Goal: Check status: Check status

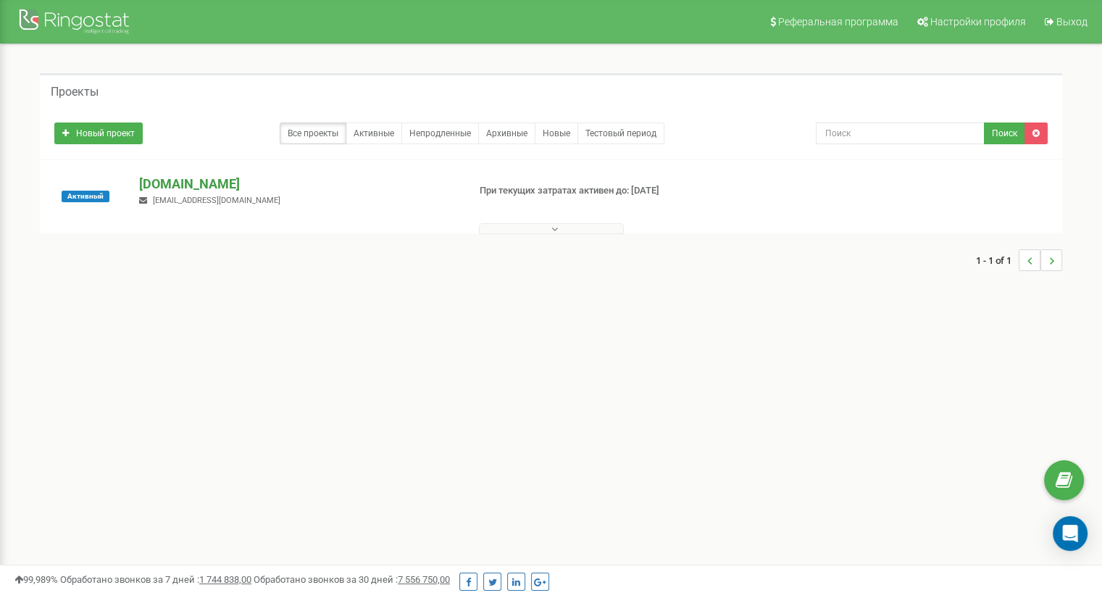
click at [209, 181] on p "[DOMAIN_NAME]" at bounding box center [297, 184] width 317 height 19
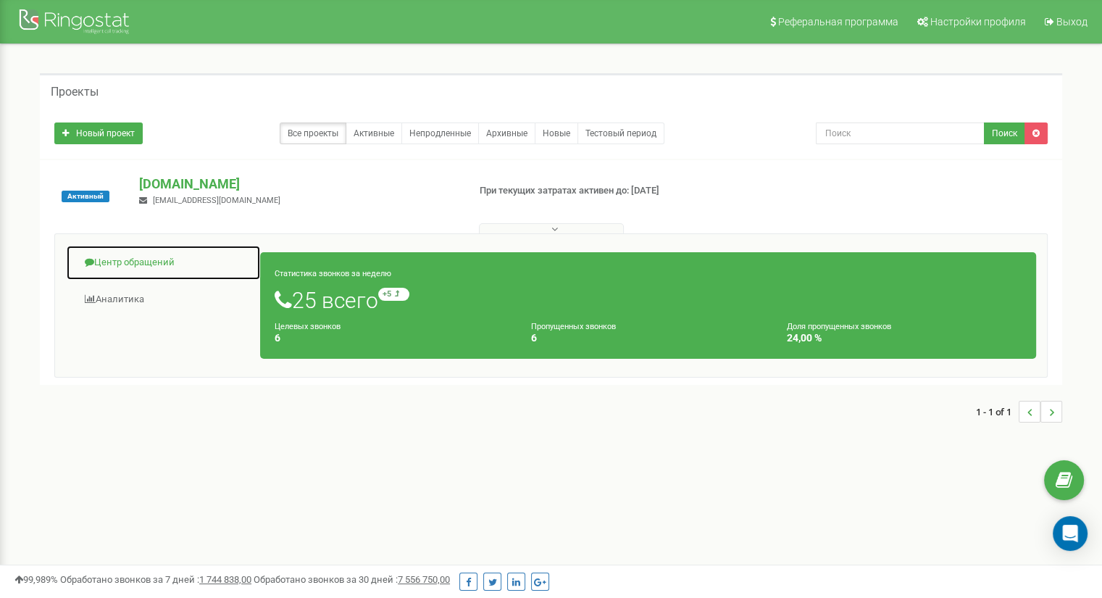
click at [137, 262] on link "Центр обращений" at bounding box center [163, 263] width 195 height 36
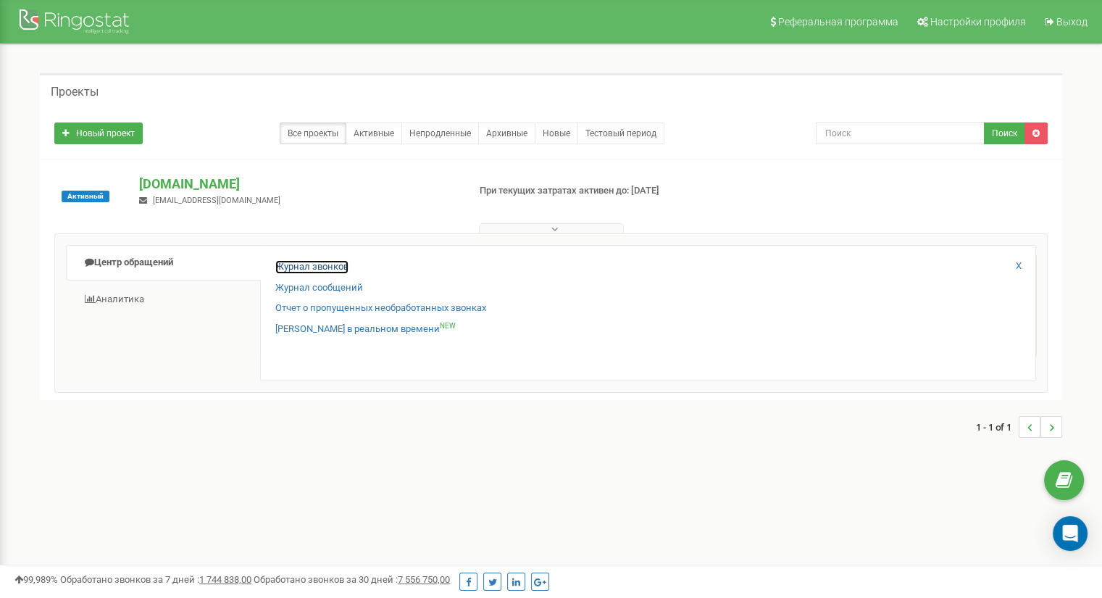
click at [331, 266] on link "Журнал звонков" at bounding box center [311, 267] width 73 height 14
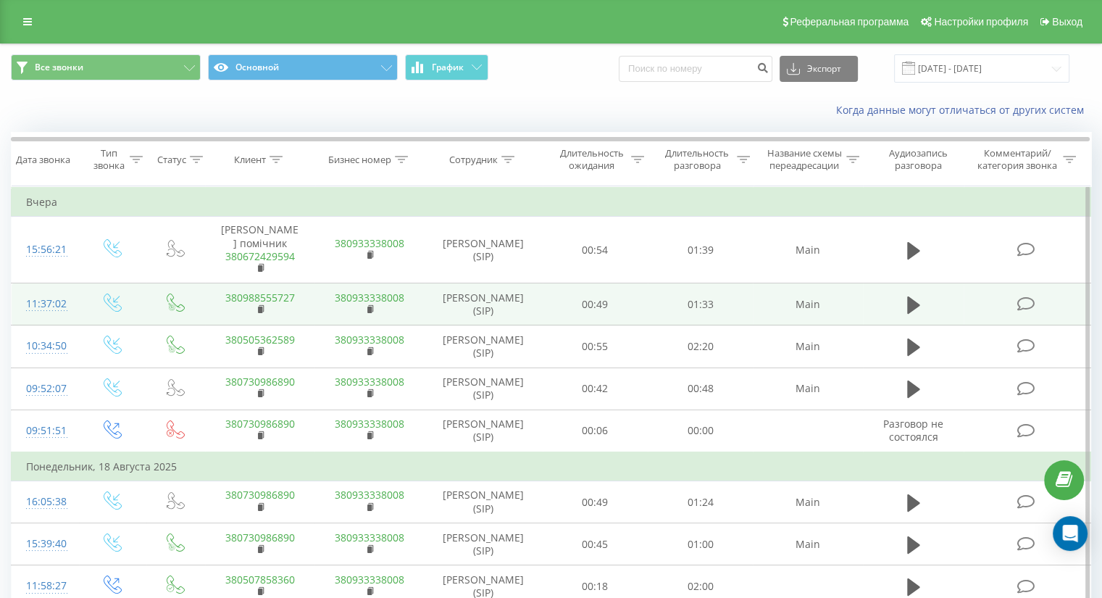
click at [269, 304] on link "380988555727" at bounding box center [260, 298] width 70 height 14
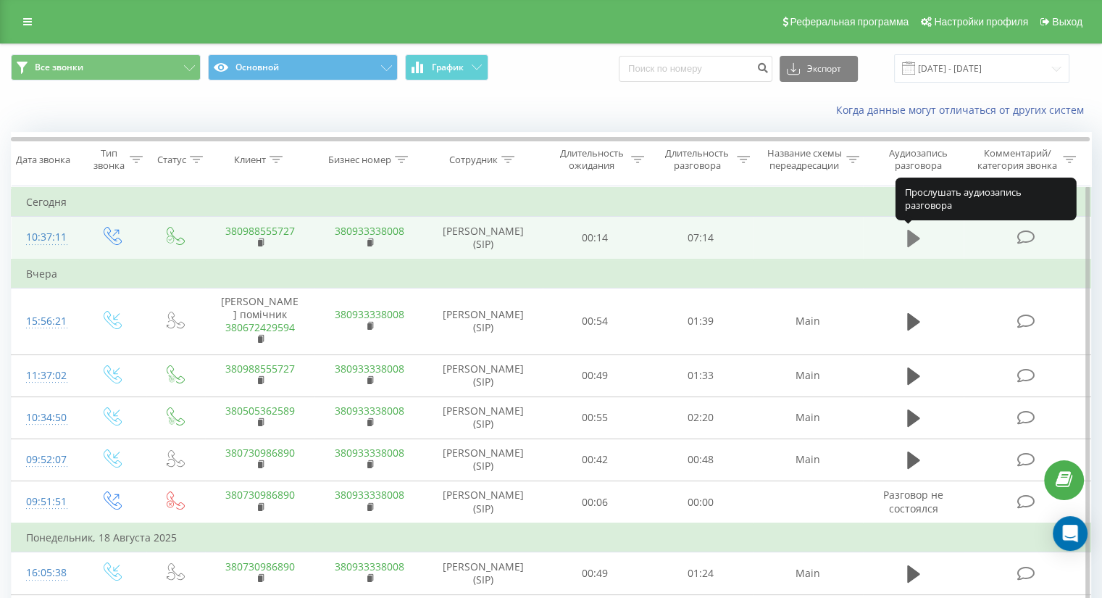
click at [917, 241] on icon at bounding box center [913, 238] width 13 height 20
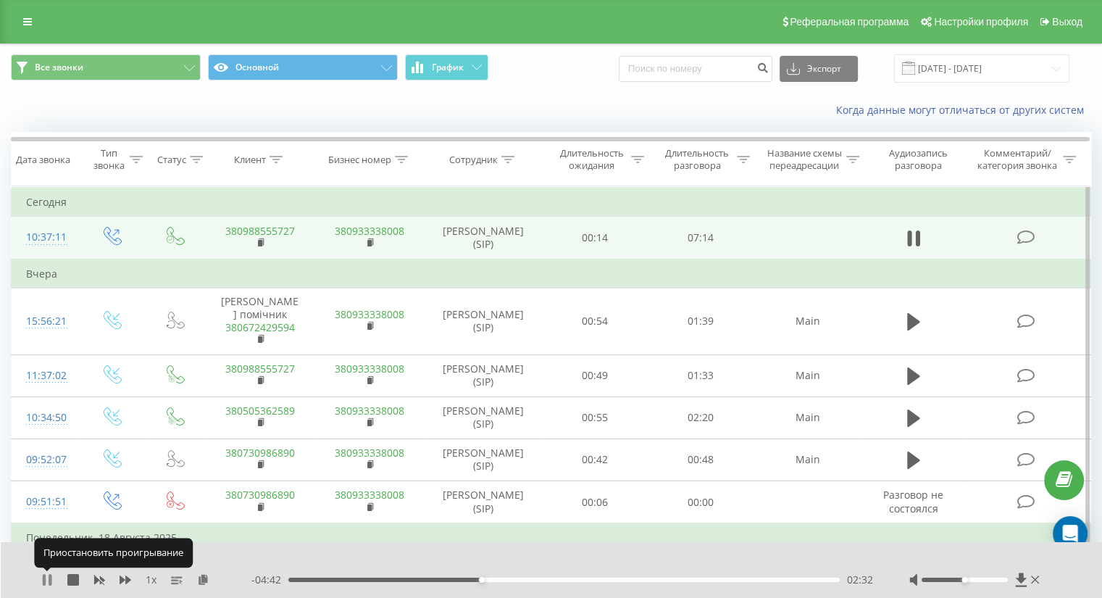
click at [46, 582] on icon at bounding box center [47, 580] width 12 height 12
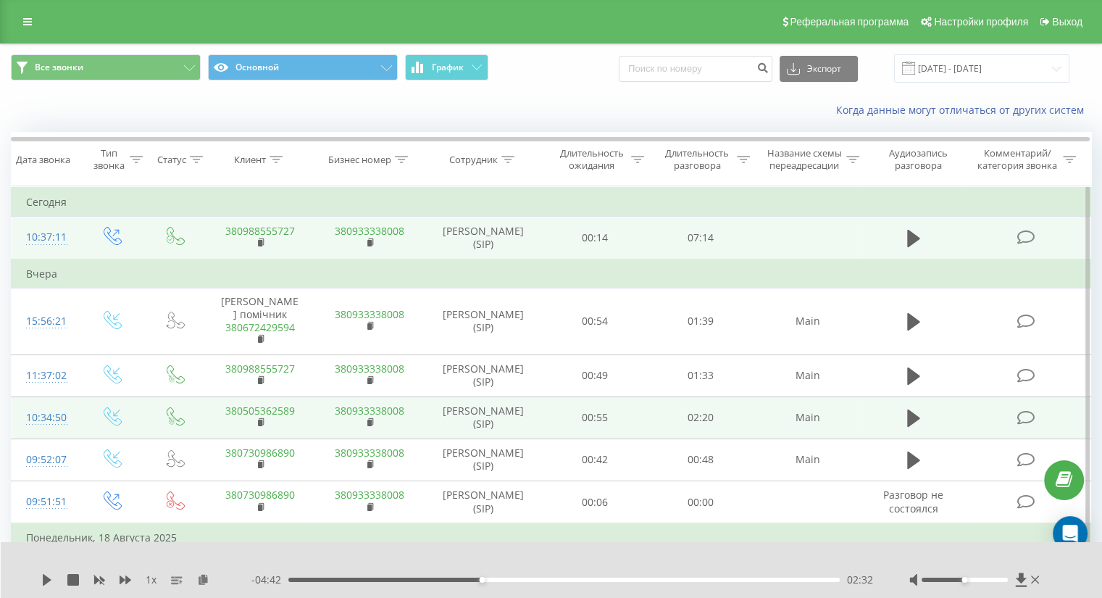
click at [249, 417] on link "380505362589" at bounding box center [260, 411] width 70 height 14
